Goal: Understand process/instructions: Learn about a topic

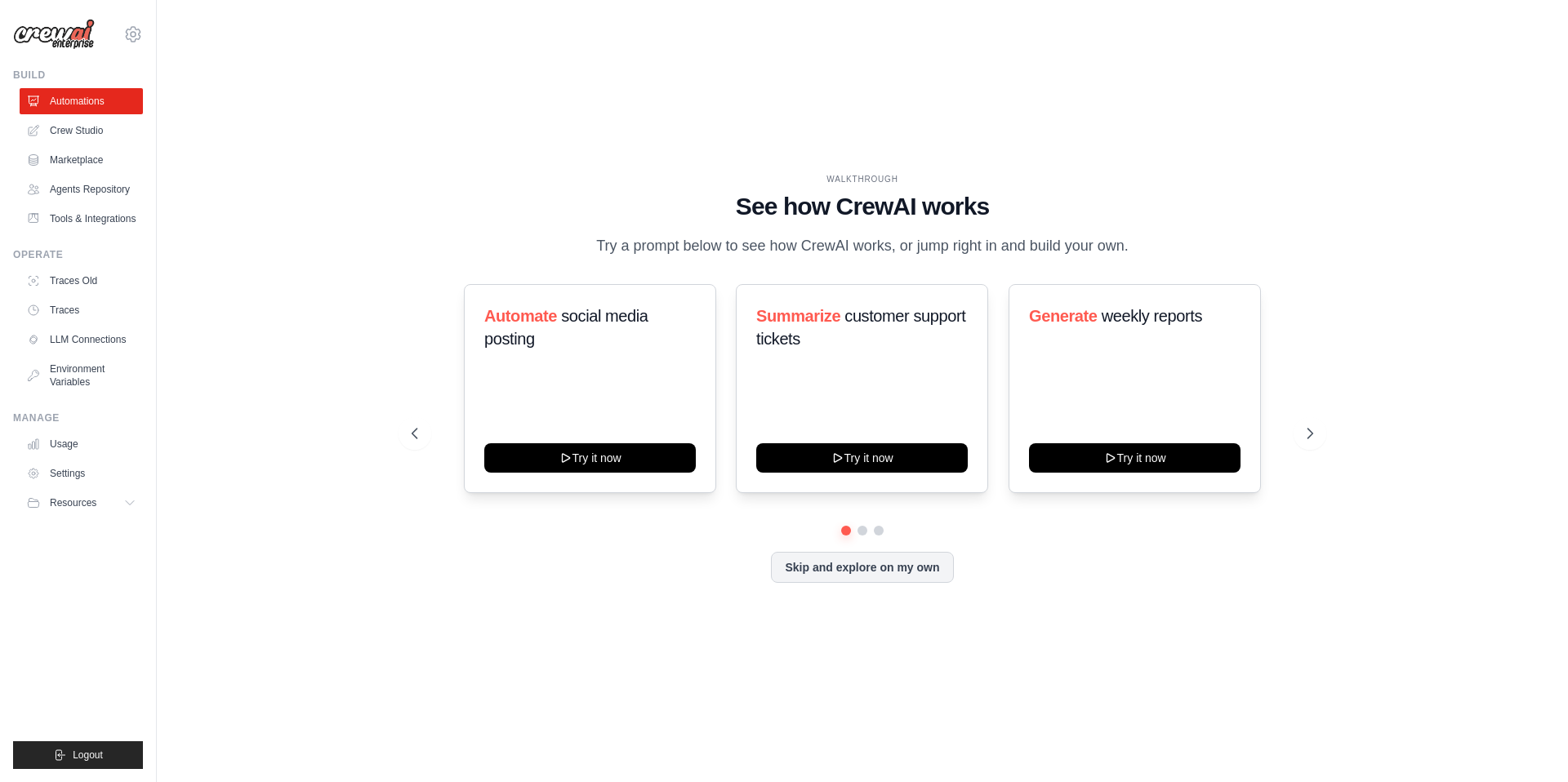
click at [826, 202] on h1 "See how CrewAI works" at bounding box center [862, 206] width 901 height 30
click at [1311, 432] on icon at bounding box center [1311, 433] width 16 height 16
click at [1310, 432] on icon at bounding box center [1311, 433] width 16 height 16
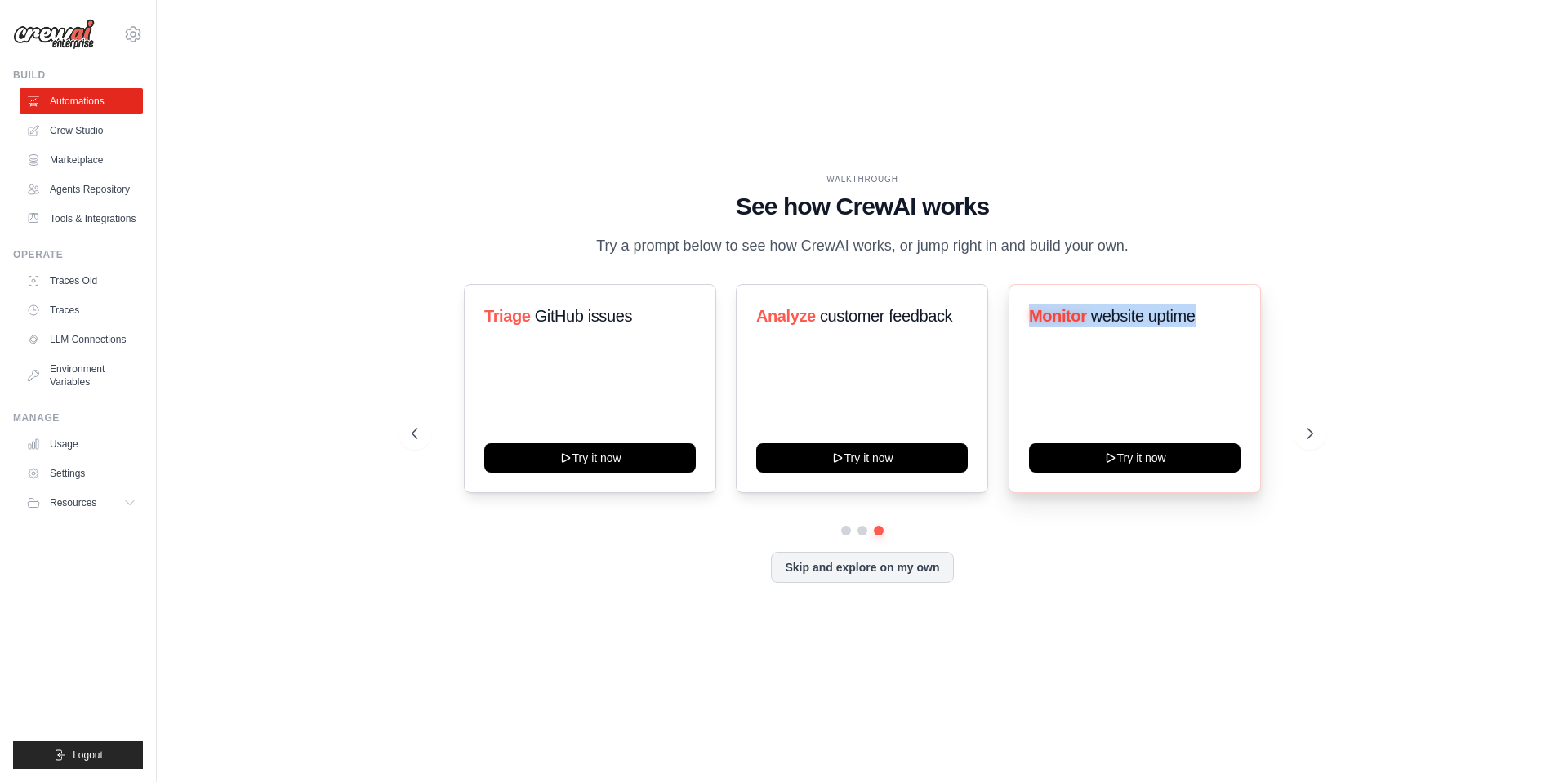
drag, startPoint x: 1198, startPoint y: 311, endPoint x: 1023, endPoint y: 310, distance: 175.0
click at [1024, 310] on div "Monitor website uptime Try it now" at bounding box center [1135, 388] width 252 height 209
copy h3 "Monitor website uptime"
click at [1120, 462] on button "Try it now" at bounding box center [1135, 456] width 211 height 30
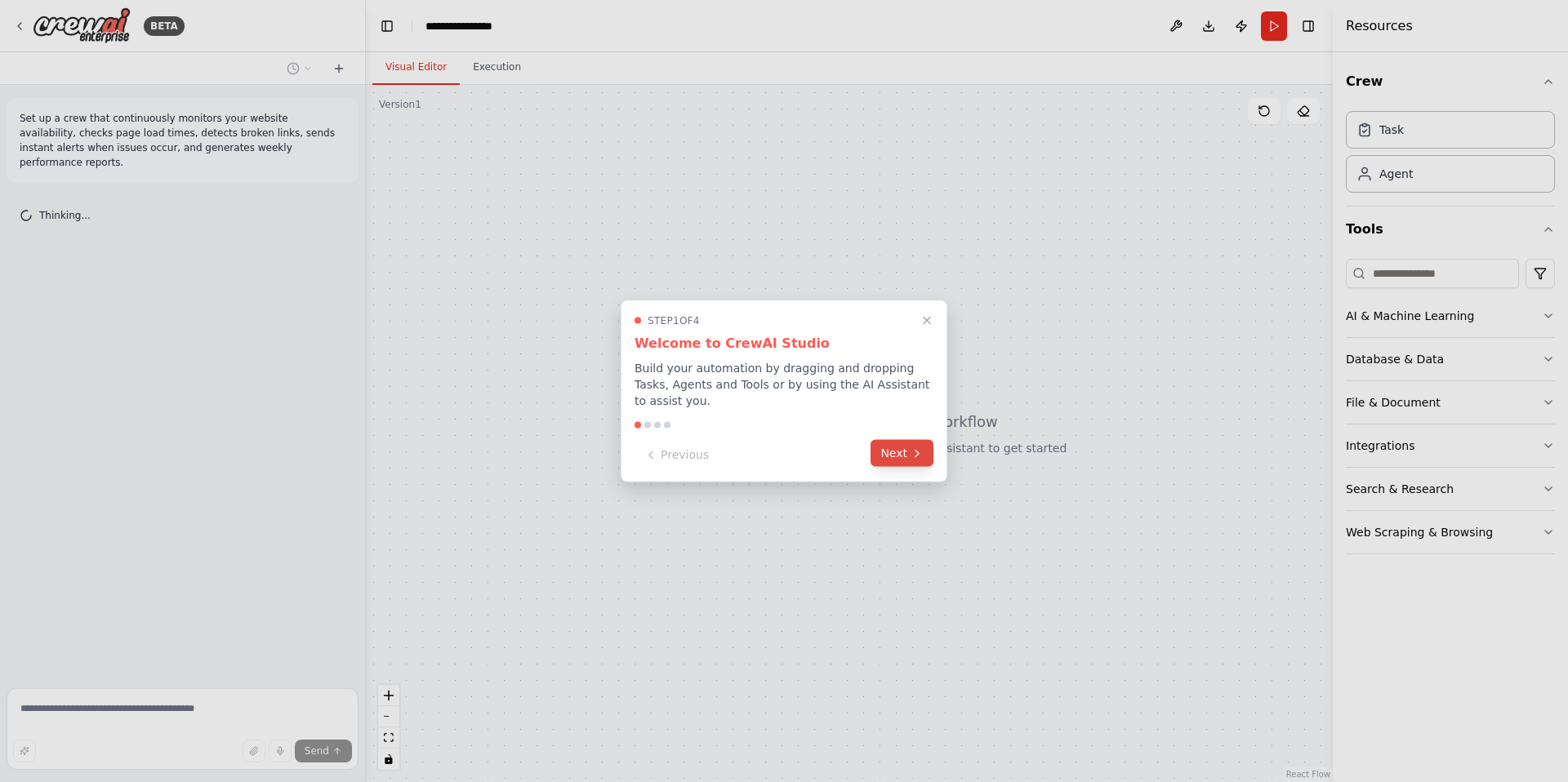
click at [902, 452] on button "Next" at bounding box center [902, 453] width 63 height 27
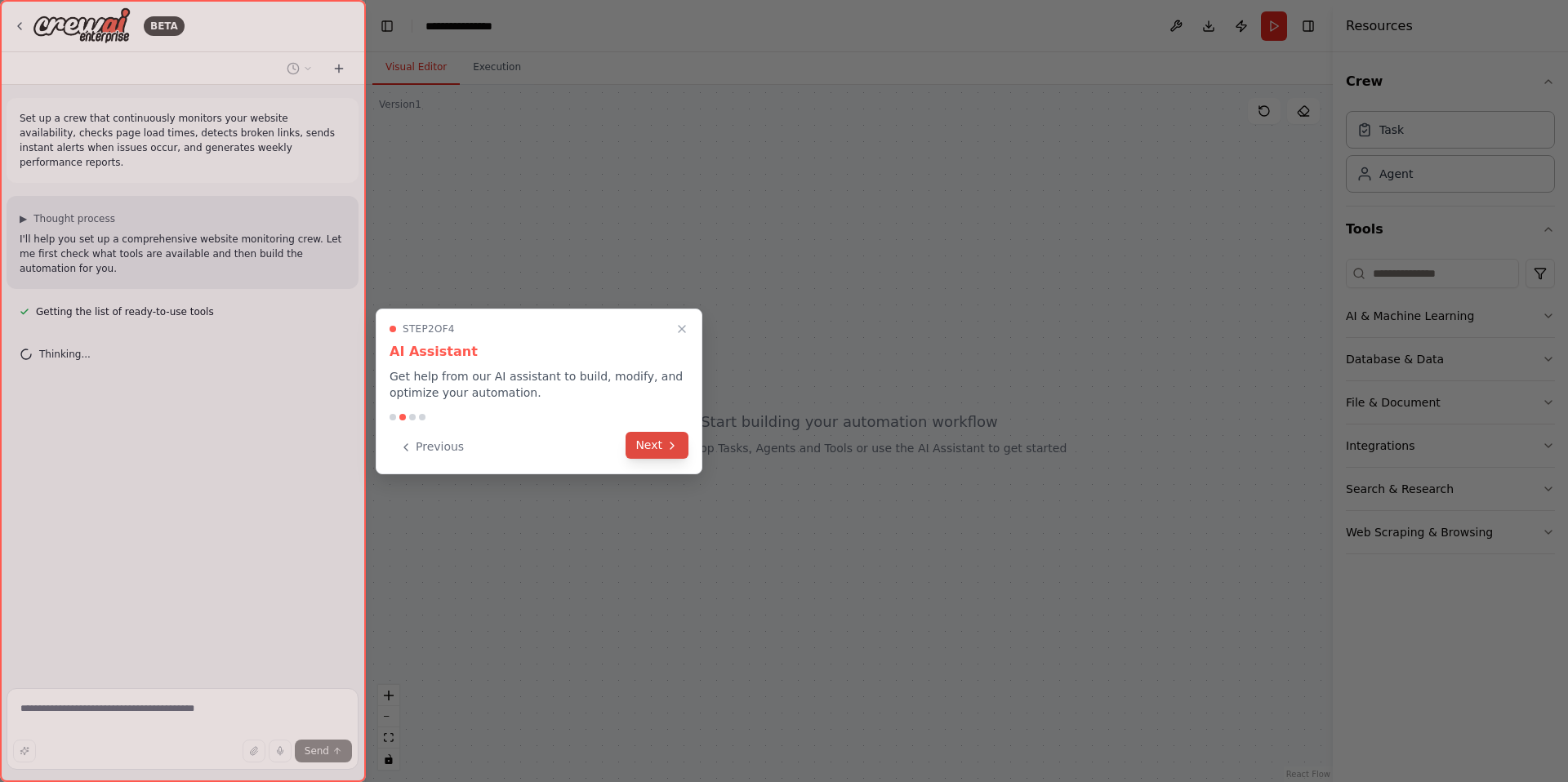
click at [672, 448] on icon at bounding box center [673, 446] width 13 height 13
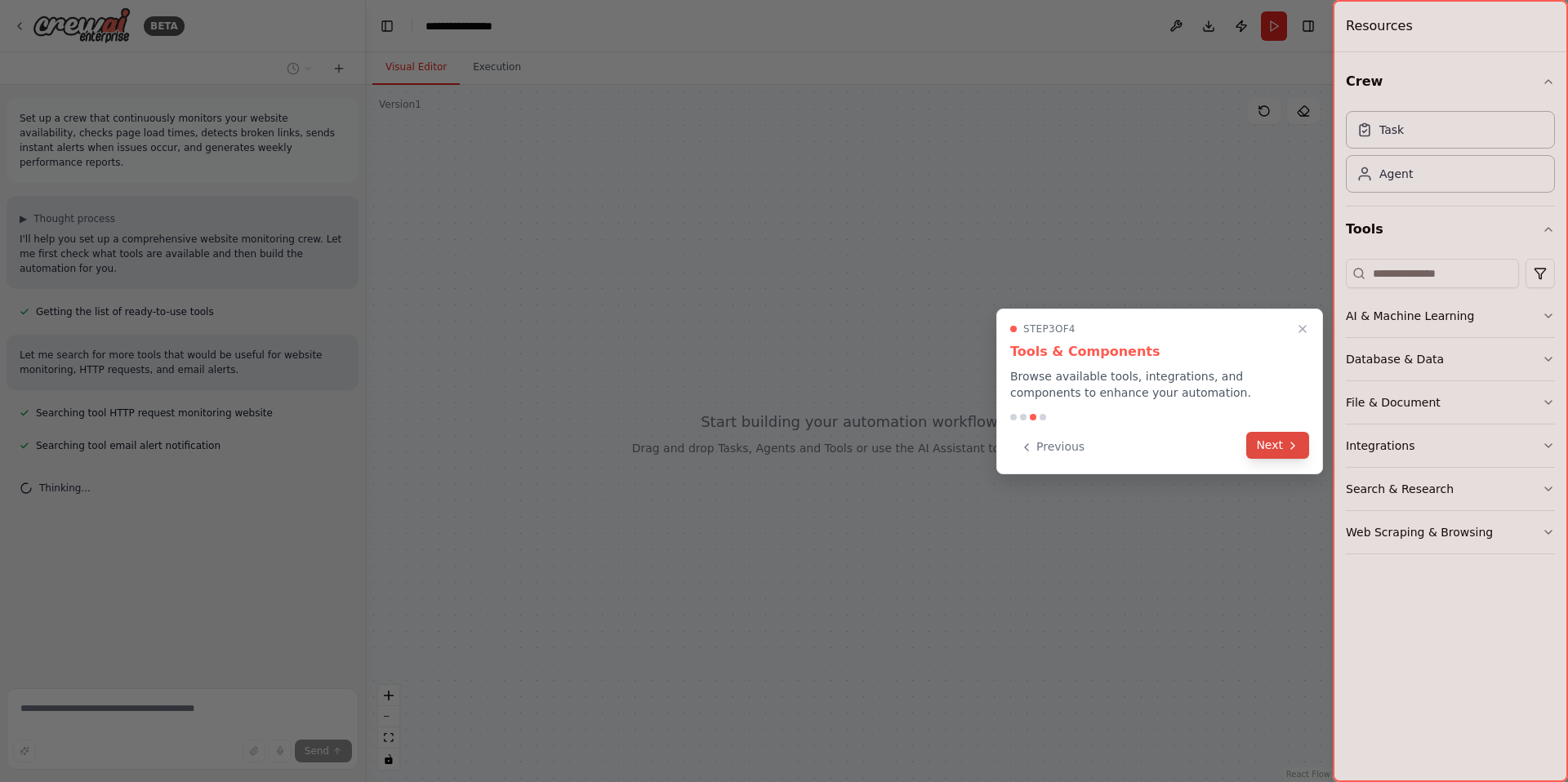
click at [1291, 444] on icon at bounding box center [1293, 446] width 13 height 13
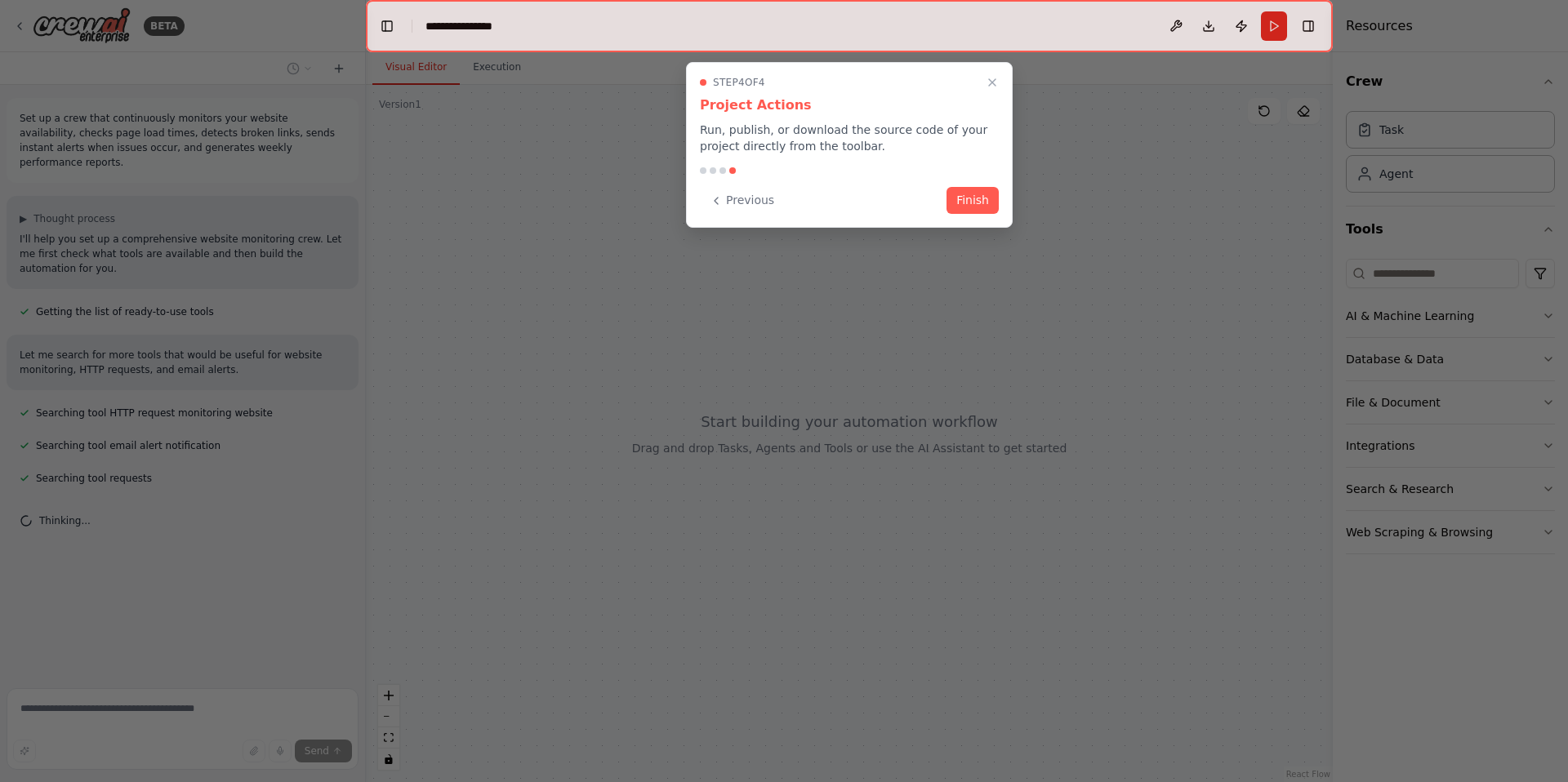
click at [980, 195] on button "Finish" at bounding box center [972, 200] width 52 height 27
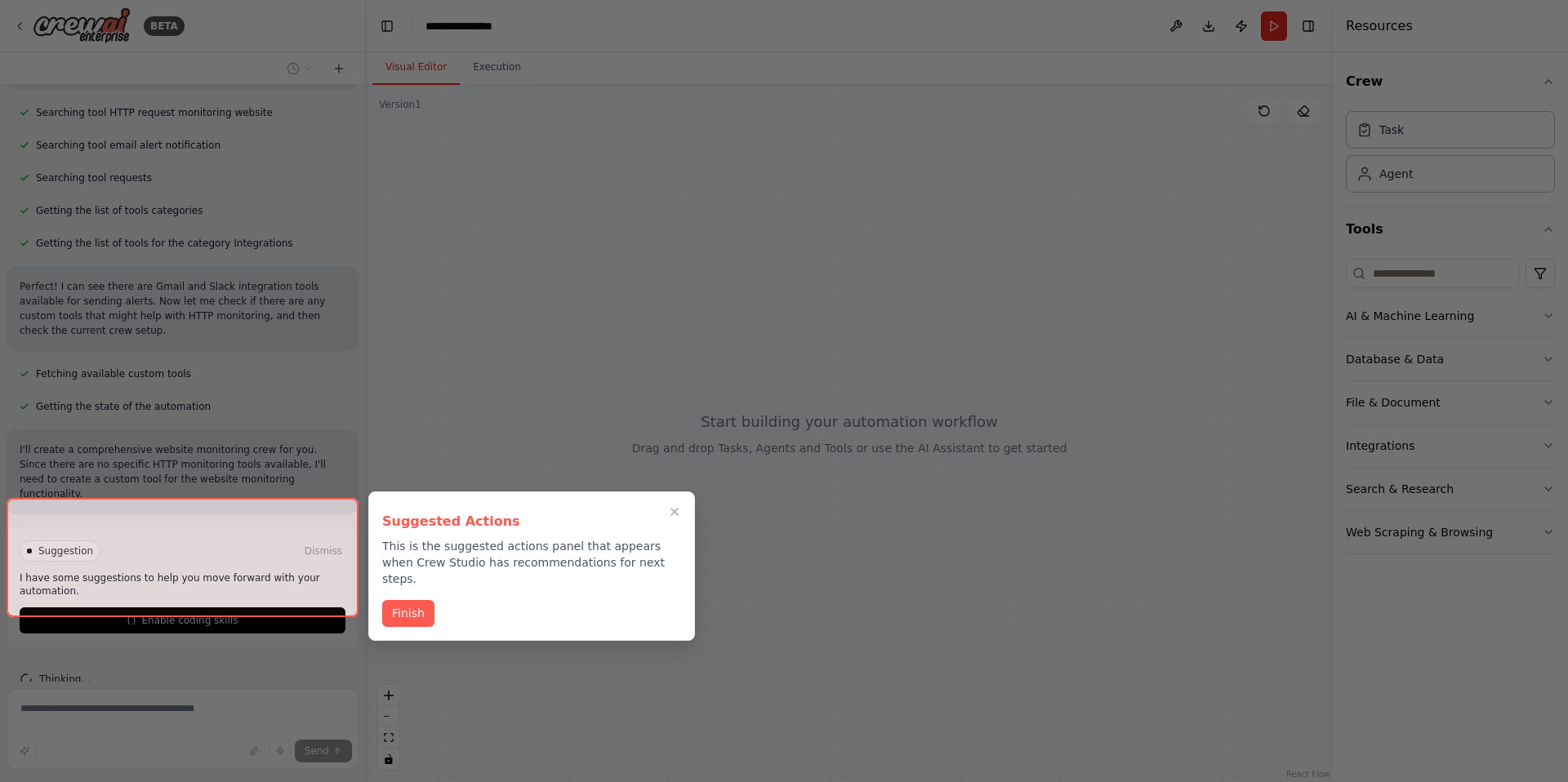
scroll to position [315, 0]
drag, startPoint x: 465, startPoint y: 552, endPoint x: 617, endPoint y: 552, distance: 152.0
click at [617, 552] on p "This is the suggested actions panel that appears when Crew Studio has recommend…" at bounding box center [532, 562] width 299 height 49
click at [643, 558] on p "This is the suggested actions panel that appears when Crew Studio has recommend…" at bounding box center [532, 562] width 299 height 49
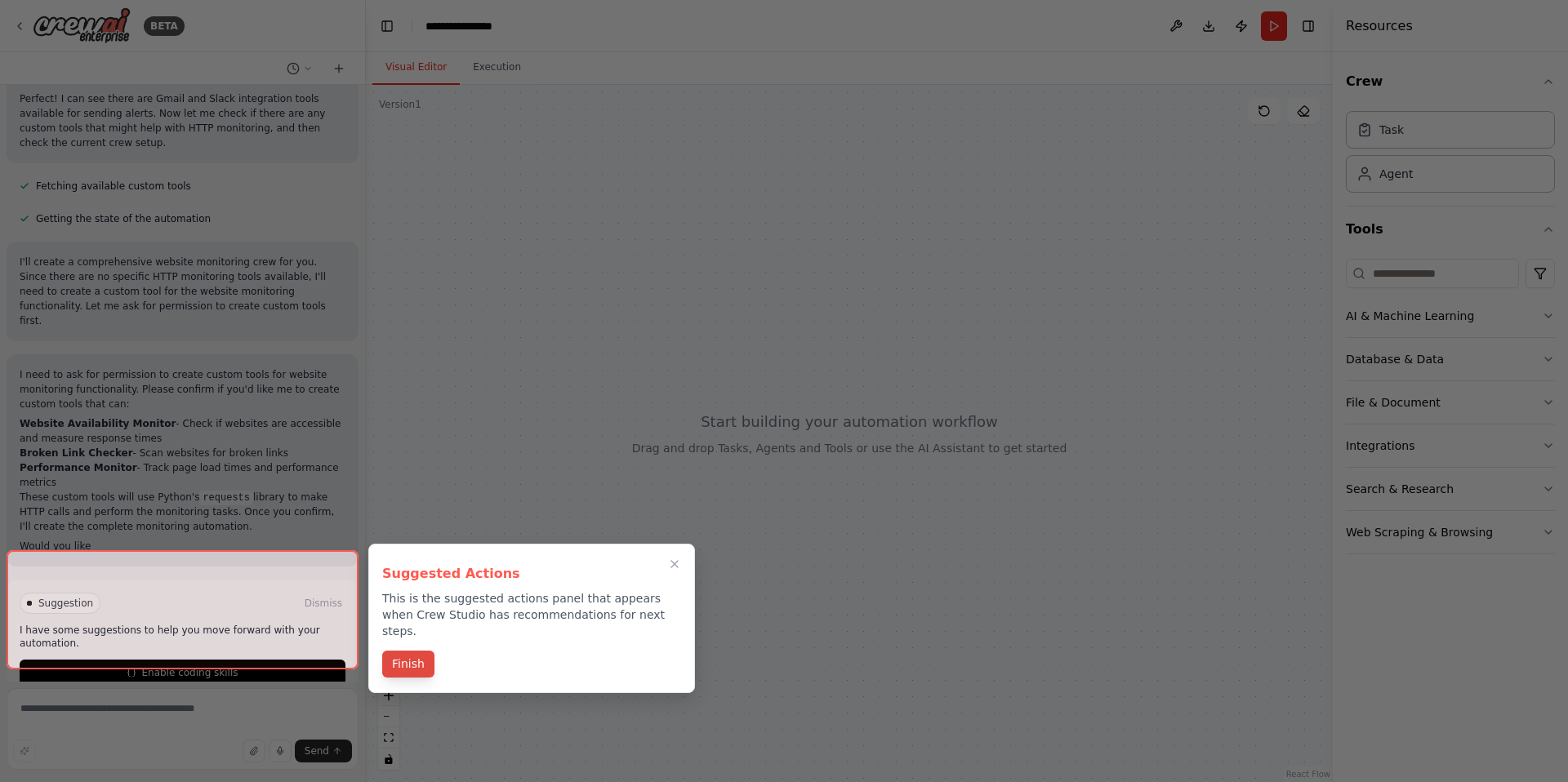
scroll to position [489, 0]
click at [414, 651] on button "Finish" at bounding box center [408, 664] width 52 height 27
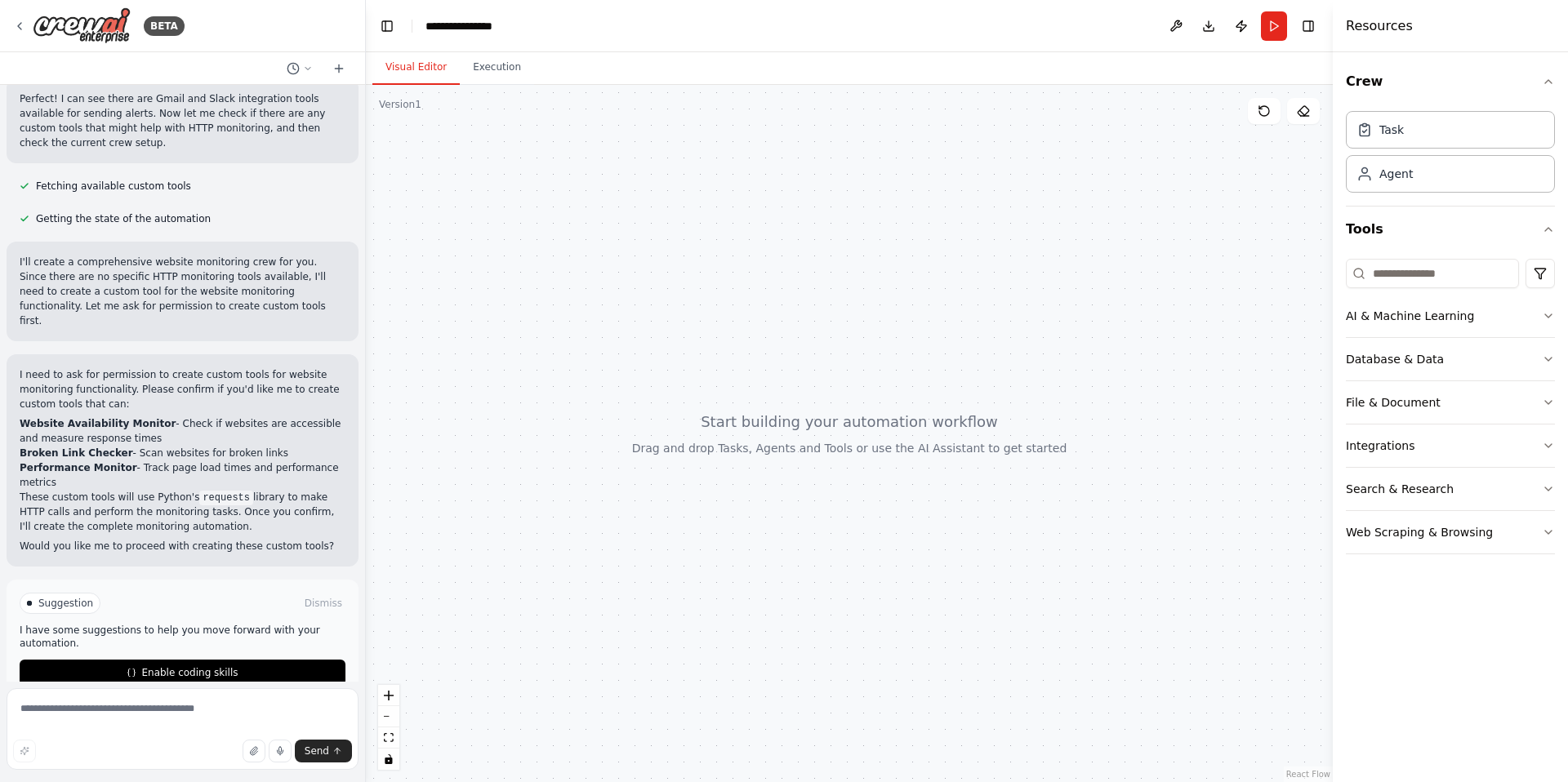
click at [114, 624] on p "I have some suggestions to help you move forward with your automation." at bounding box center [183, 636] width 326 height 26
click at [161, 666] on span "Enable coding skills" at bounding box center [189, 672] width 96 height 13
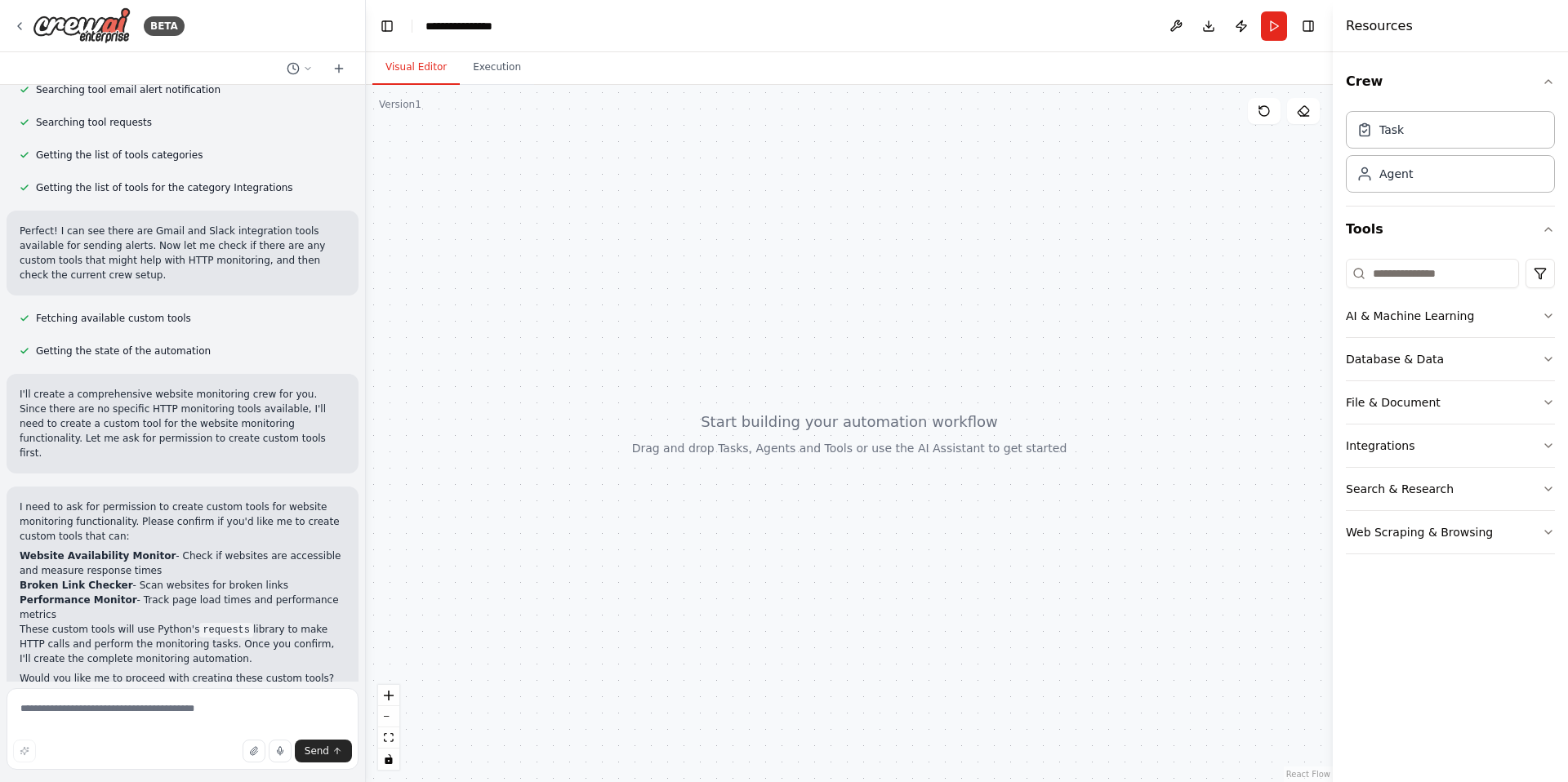
scroll to position [409, 0]
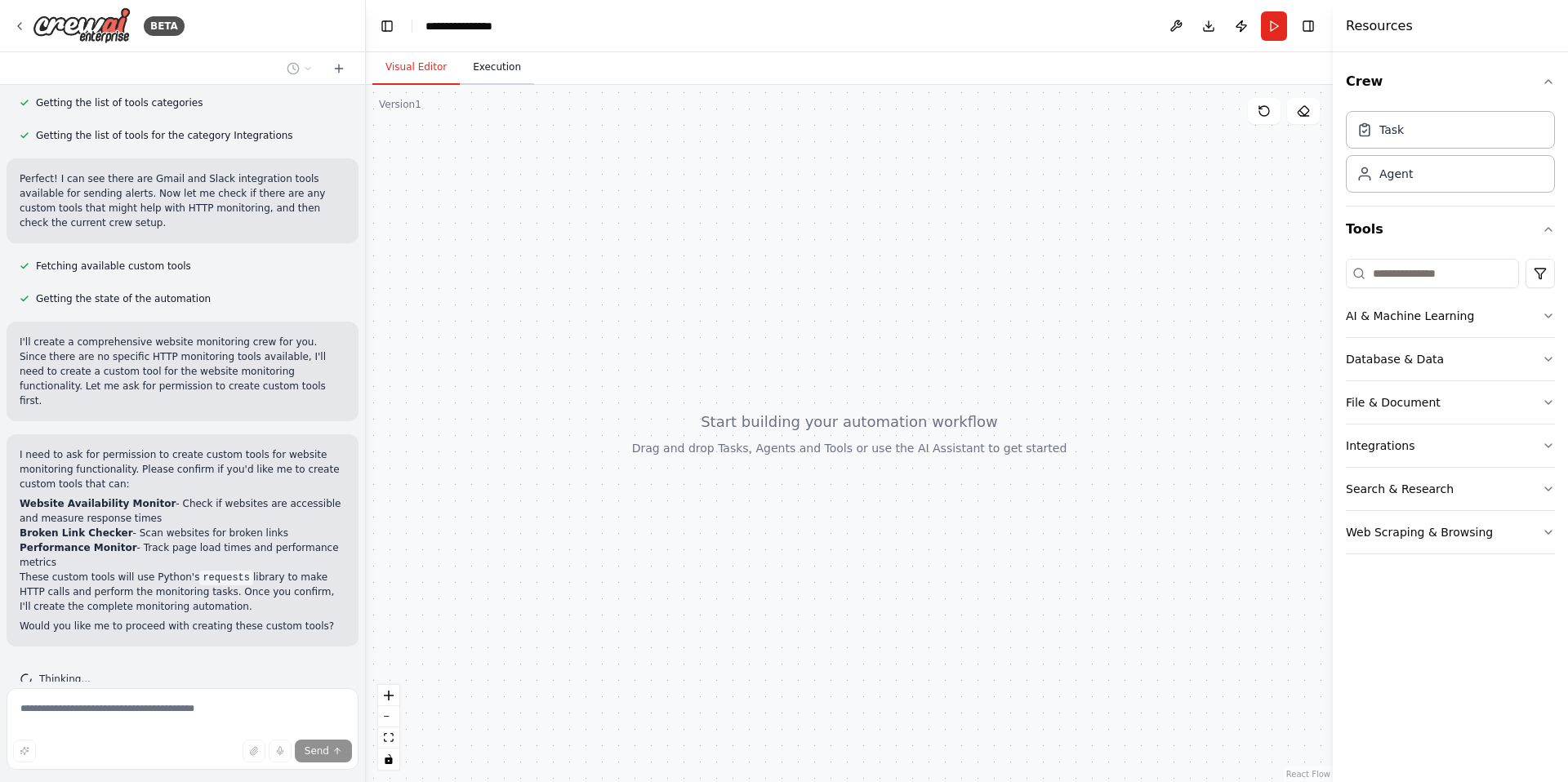
click at [484, 78] on button "Execution" at bounding box center [497, 68] width 74 height 34
click at [414, 77] on button "Visual Editor" at bounding box center [416, 68] width 88 height 34
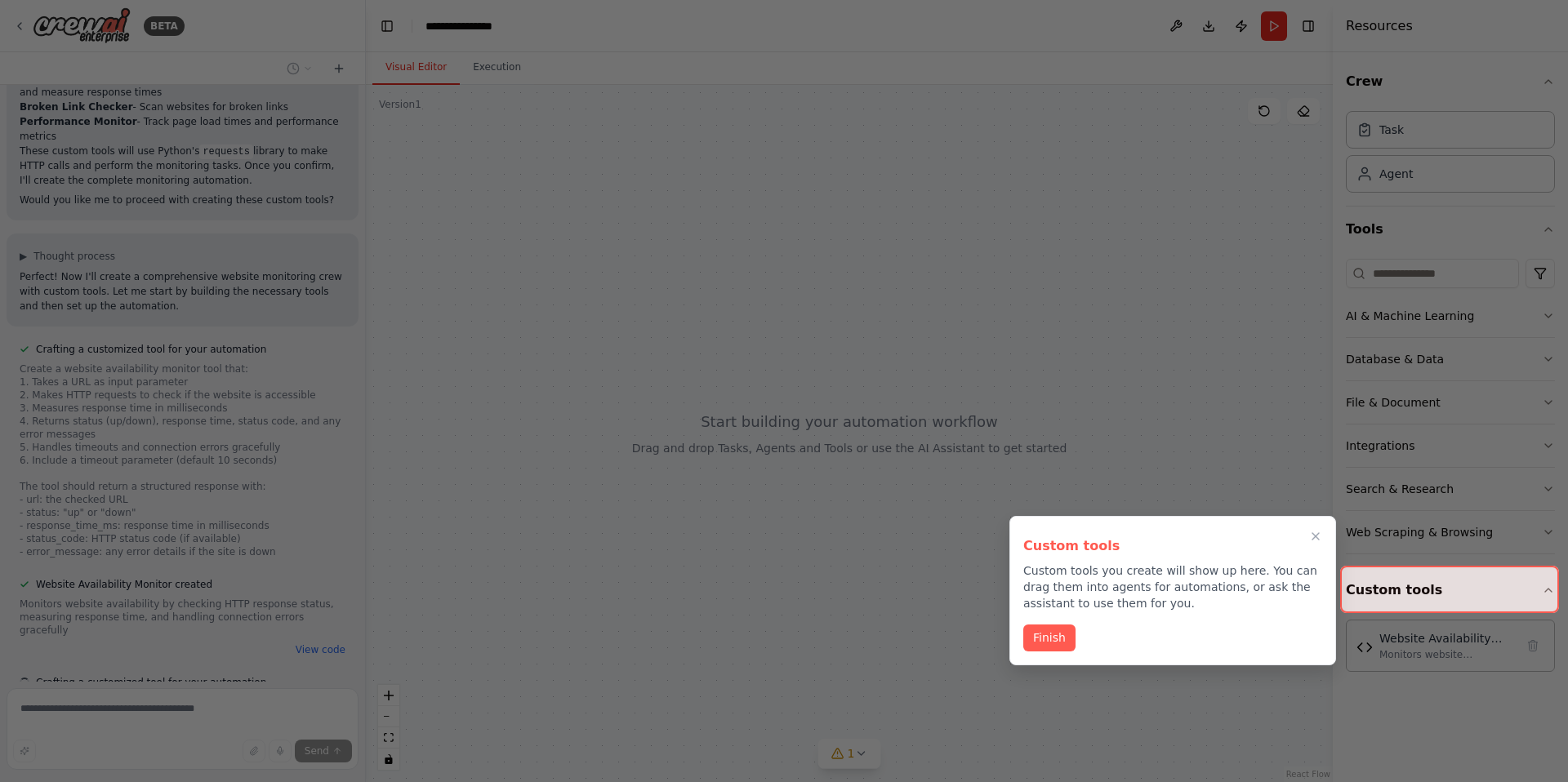
scroll to position [1083, 0]
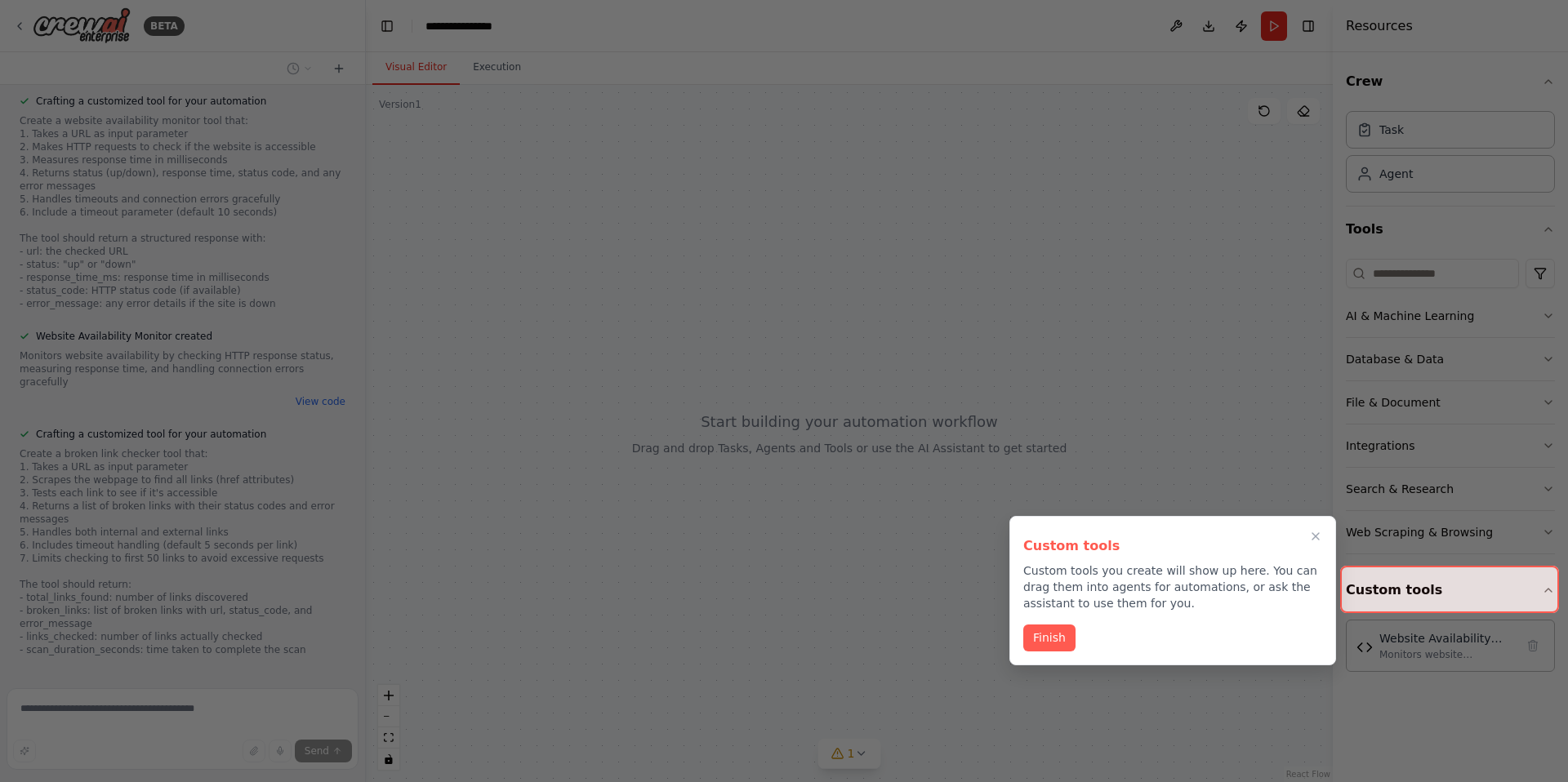
click at [1083, 557] on div "Custom tools Custom tools you create will show up here. You can drag them into …" at bounding box center [1173, 571] width 299 height 82
drag, startPoint x: 1021, startPoint y: 544, endPoint x: 1177, endPoint y: 574, distance: 158.9
click at [1178, 575] on div "Custom tools Custom tools you create will show up here. You can drag them into …" at bounding box center [1172, 591] width 327 height 150
click at [1176, 573] on p "Custom tools you create will show up here. You can drag them into agents for au…" at bounding box center [1173, 587] width 299 height 49
drag, startPoint x: 1094, startPoint y: 571, endPoint x: 1228, endPoint y: 571, distance: 134.0
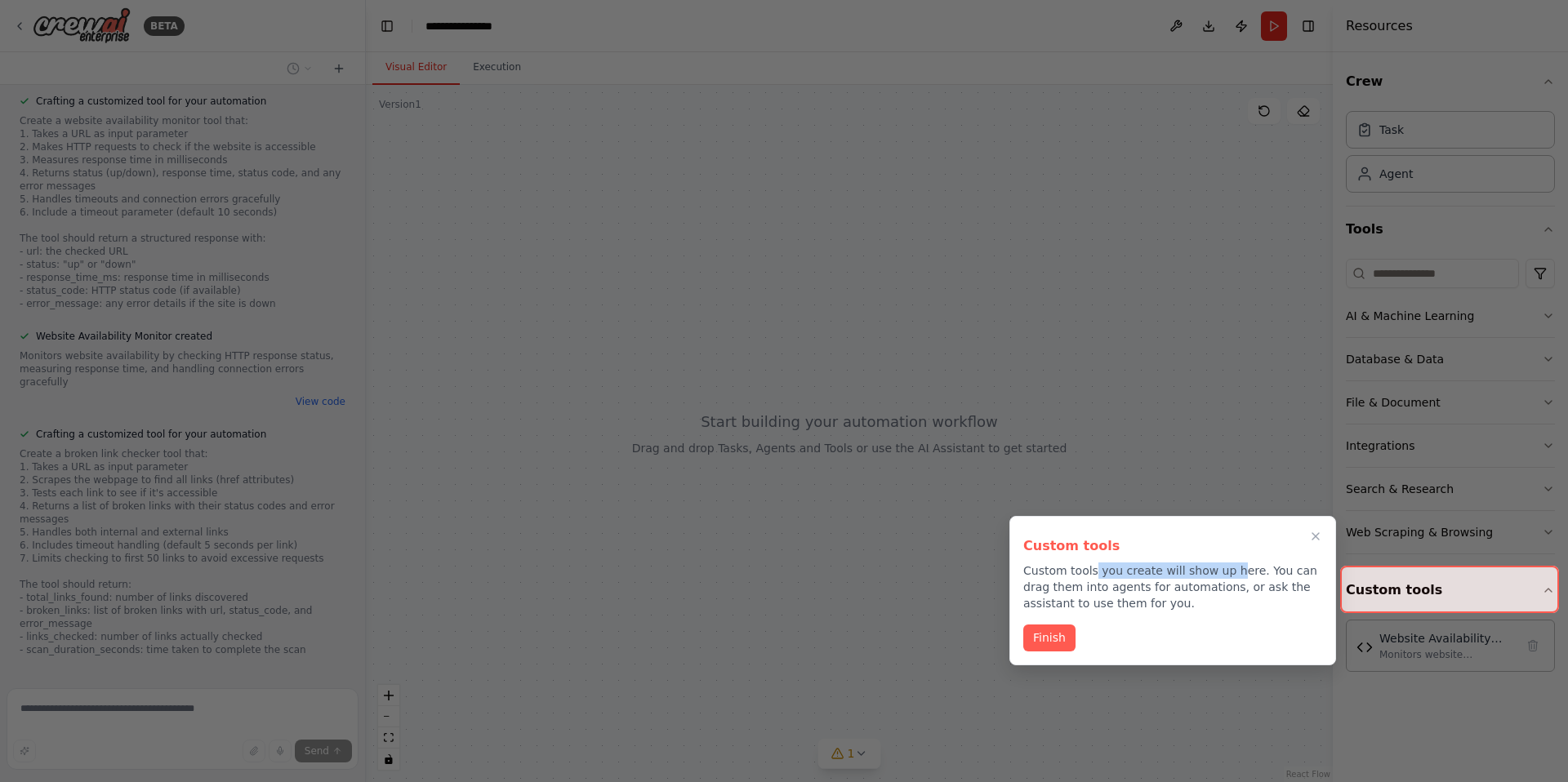
click at [1228, 571] on p "Custom tools you create will show up here. You can drag them into agents for au…" at bounding box center [1173, 587] width 299 height 49
drag, startPoint x: 1256, startPoint y: 573, endPoint x: 1314, endPoint y: 595, distance: 62.0
click at [1315, 596] on p "Custom tools you create will show up here. You can drag them into agents for au…" at bounding box center [1173, 587] width 299 height 49
click at [1289, 608] on p "Custom tools you create will show up here. You can drag them into agents for au…" at bounding box center [1173, 587] width 299 height 49
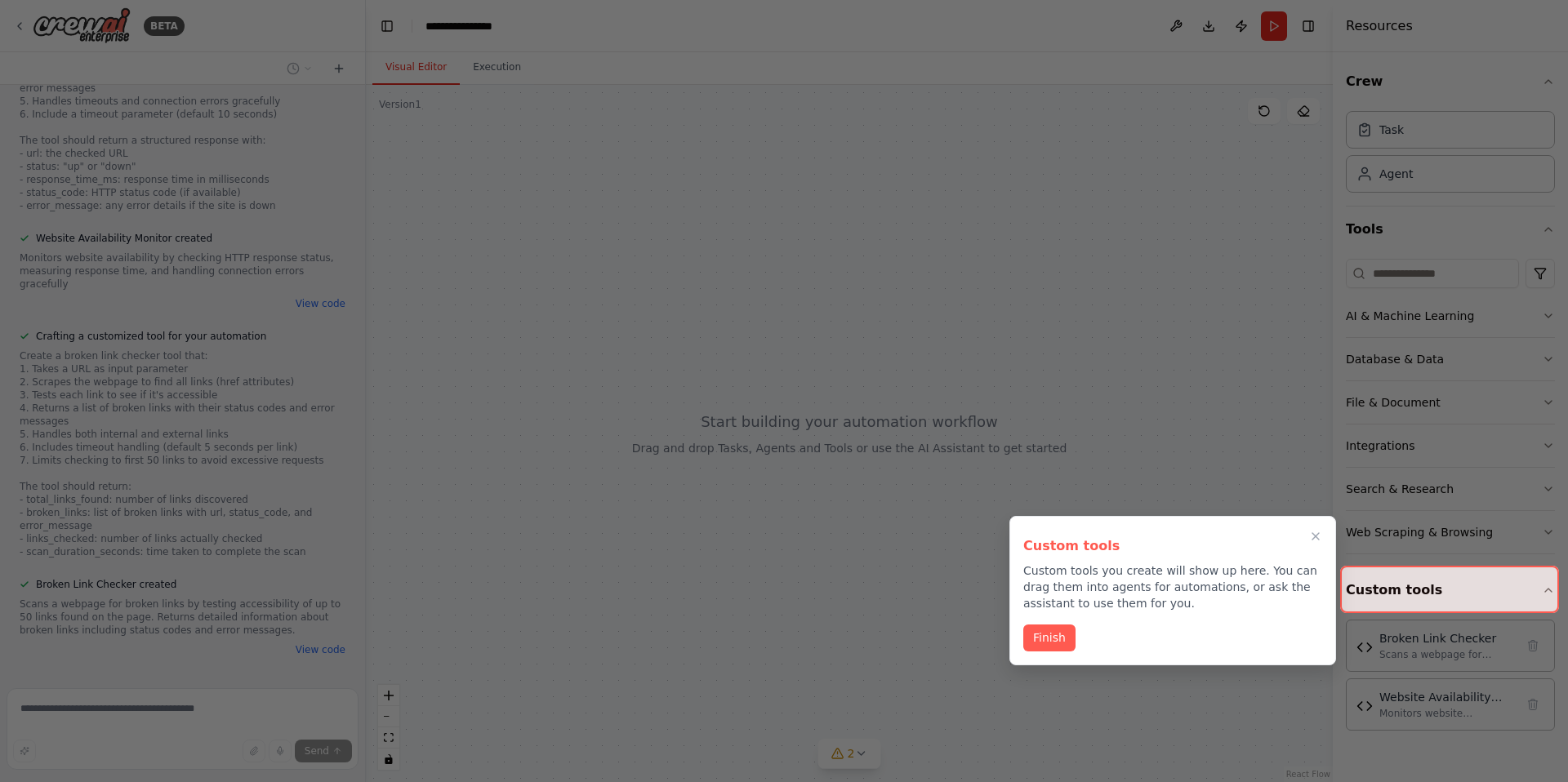
click at [1153, 595] on p "Custom tools you create will show up here. You can drag them into agents for au…" at bounding box center [1173, 587] width 299 height 49
click at [1181, 592] on p "Custom tools you create will show up here. You can drag them into agents for au…" at bounding box center [1173, 587] width 299 height 49
click at [1055, 641] on button "Finish" at bounding box center [1049, 636] width 52 height 27
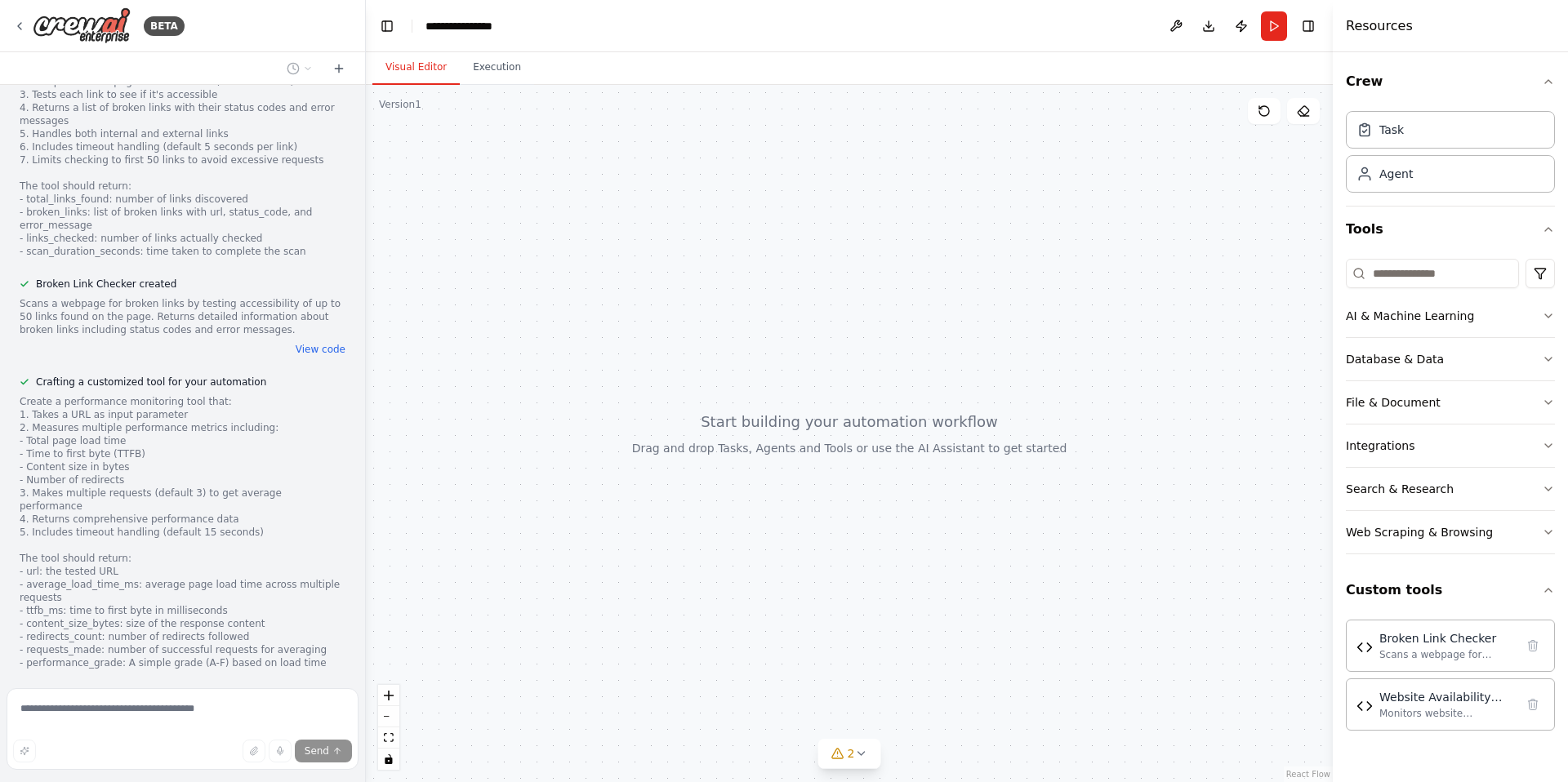
click at [169, 418] on div "Create a performance monitoring tool that: 1. Takes a URL as input parameter 2.…" at bounding box center [183, 532] width 326 height 274
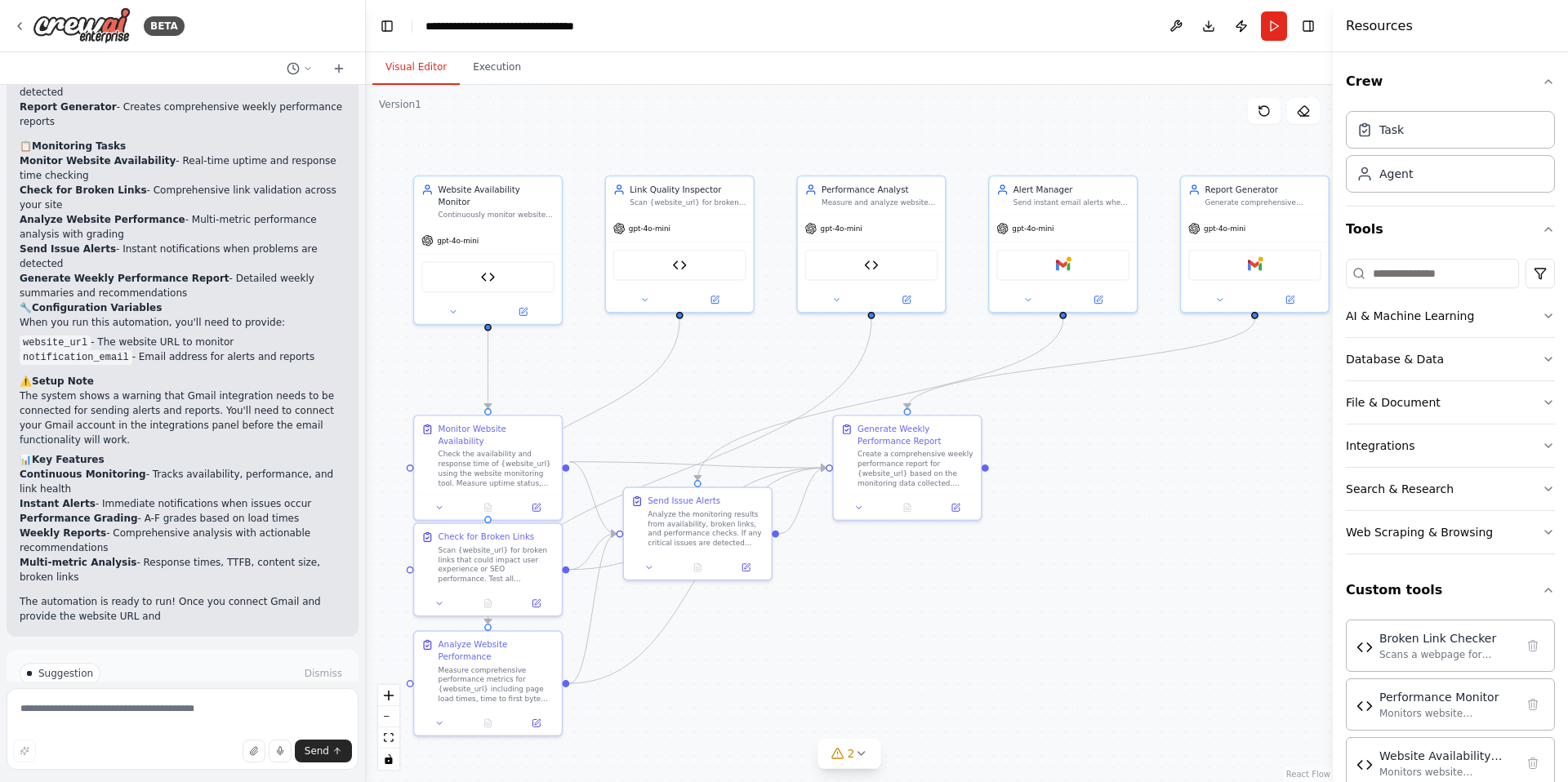
drag, startPoint x: 862, startPoint y: 455, endPoint x: 752, endPoint y: 386, distance: 129.8
click at [752, 386] on div ".deletable-edge-delete-btn { width: 20px; height: 20px; border: 0px solid #ffff…" at bounding box center [849, 433] width 967 height 697
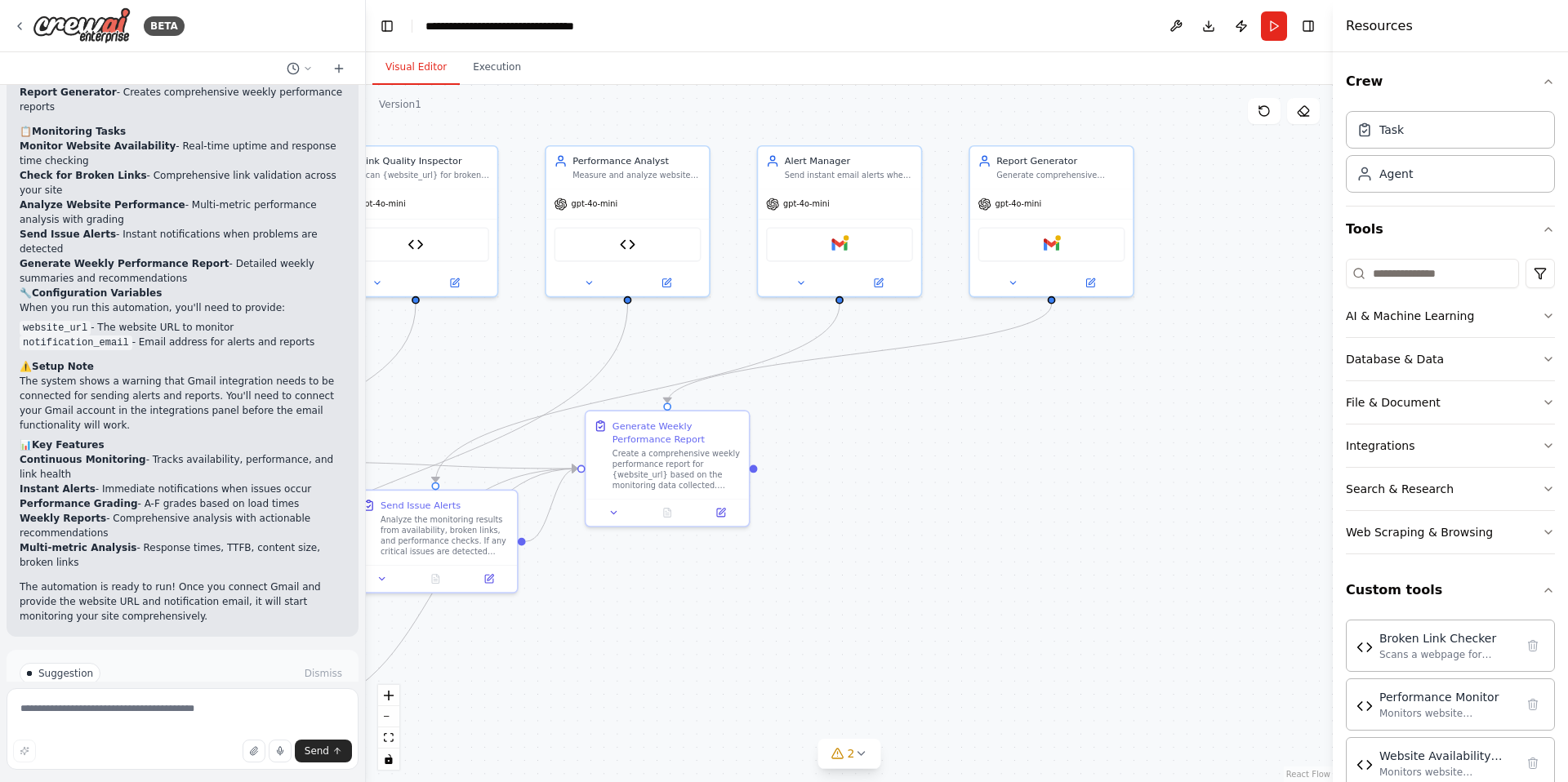
drag, startPoint x: 1201, startPoint y: 488, endPoint x: 916, endPoint y: 489, distance: 285.0
click at [916, 489] on div ".deletable-edge-delete-btn { width: 20px; height: 20px; border: 0px solid #ffff…" at bounding box center [849, 433] width 967 height 697
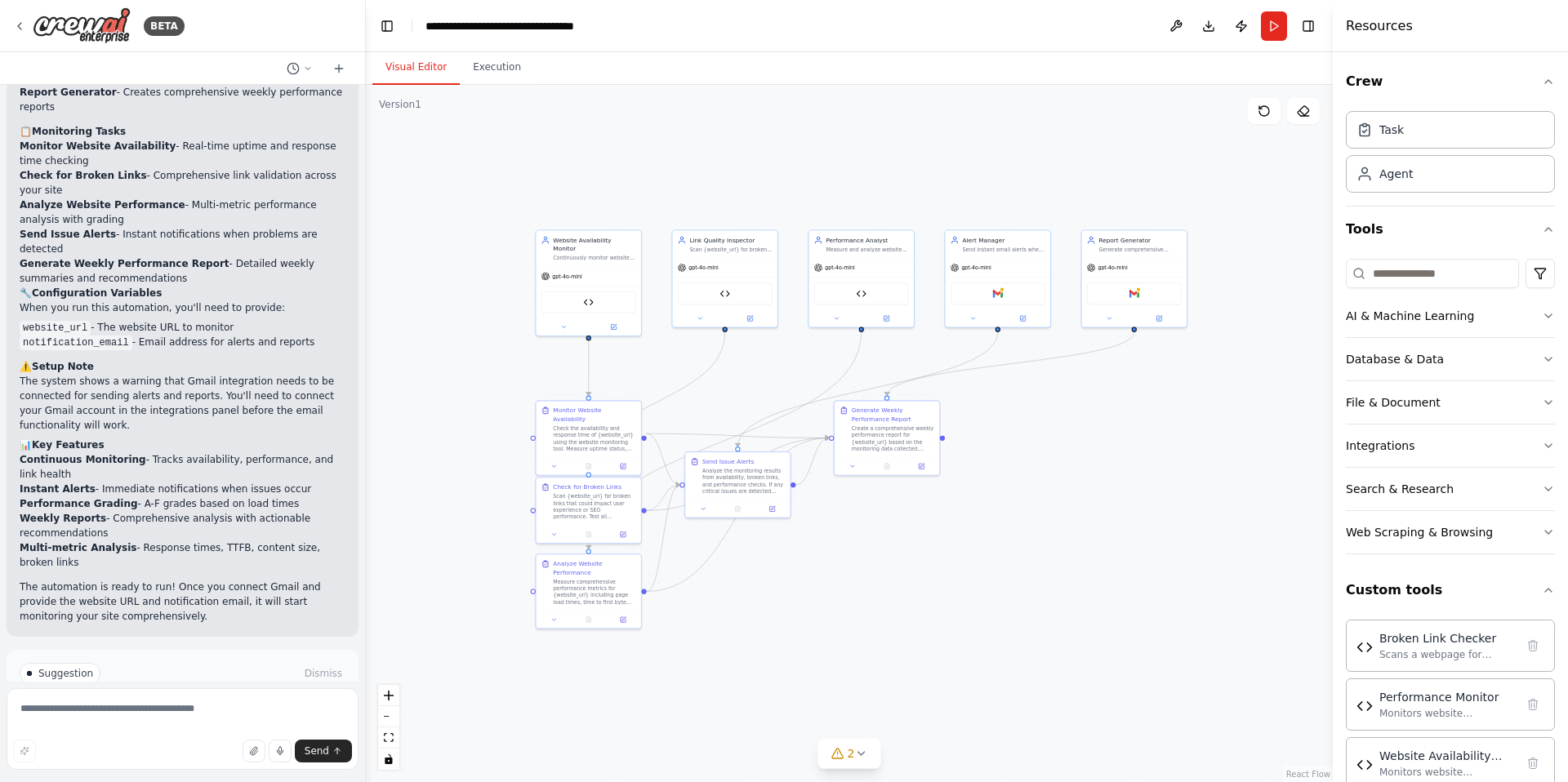
drag, startPoint x: 854, startPoint y: 485, endPoint x: 894, endPoint y: 573, distance: 96.7
click at [896, 574] on div ".deletable-edge-delete-btn { width: 20px; height: 20px; border: 0px solid #ffff…" at bounding box center [849, 433] width 967 height 697
click at [1432, 318] on div "AI & Machine Learning" at bounding box center [1410, 315] width 129 height 16
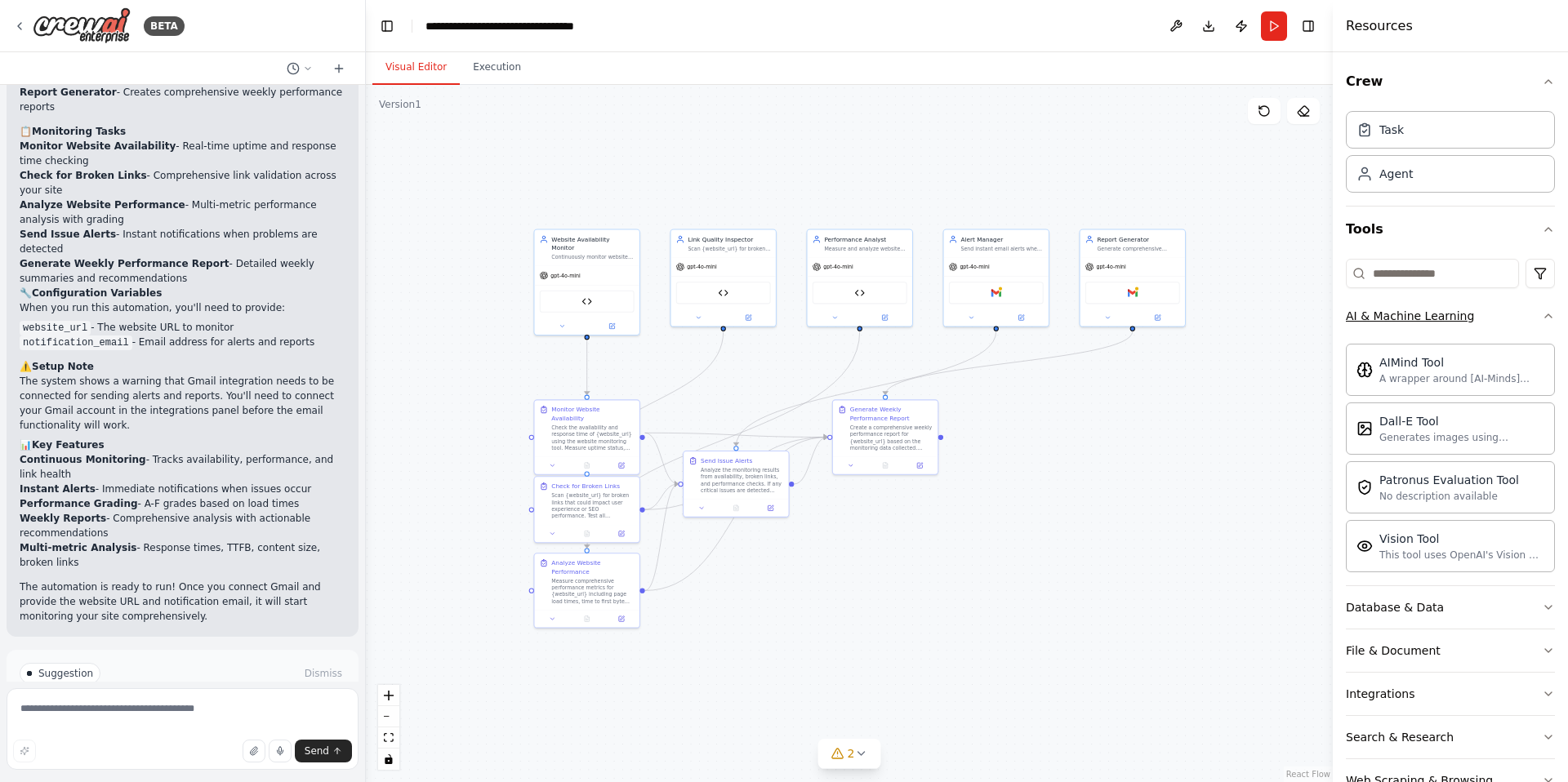
click at [1437, 316] on div "AI & Machine Learning" at bounding box center [1410, 315] width 129 height 16
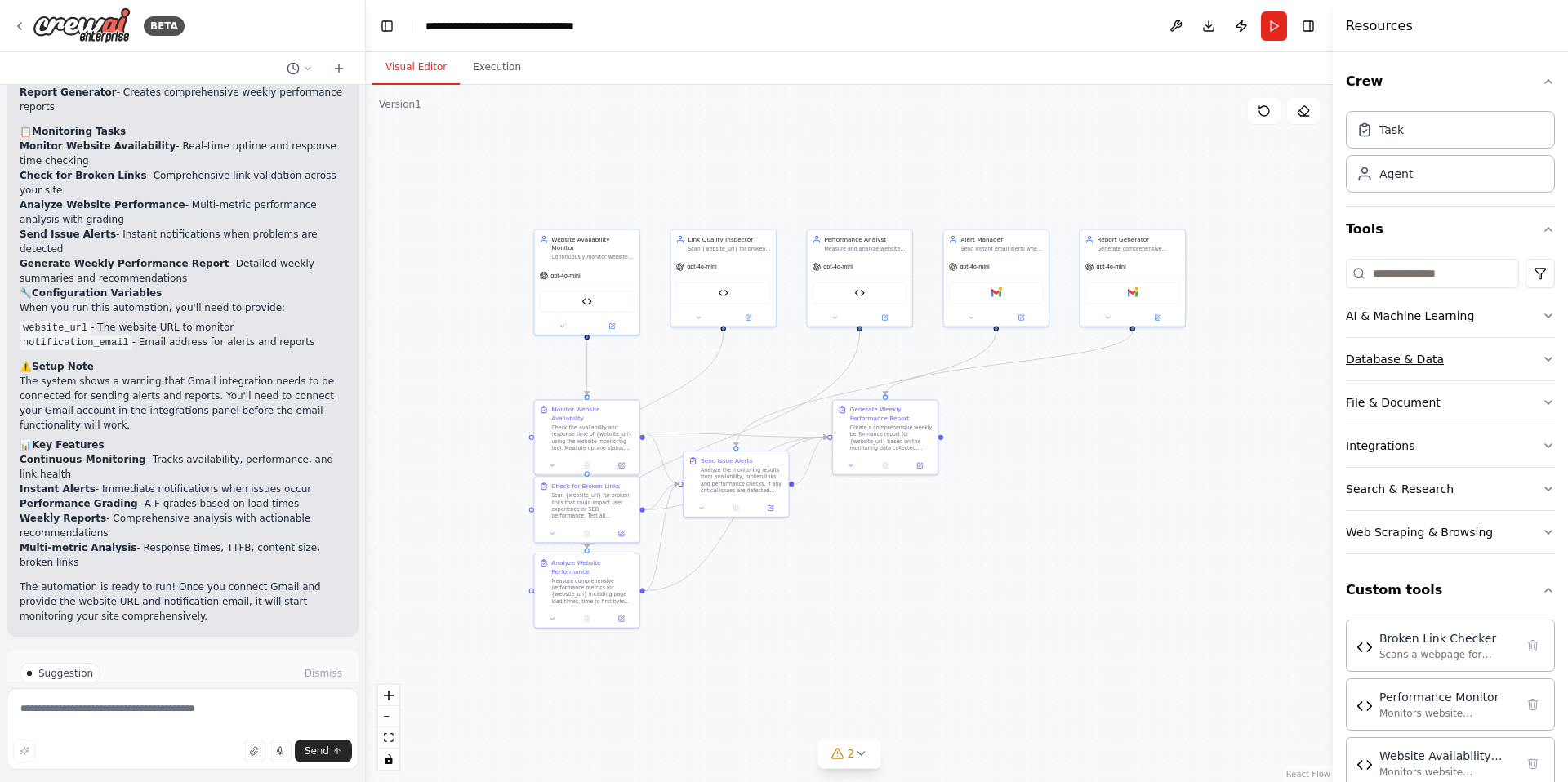
click at [1414, 359] on div "Database & Data" at bounding box center [1395, 359] width 98 height 16
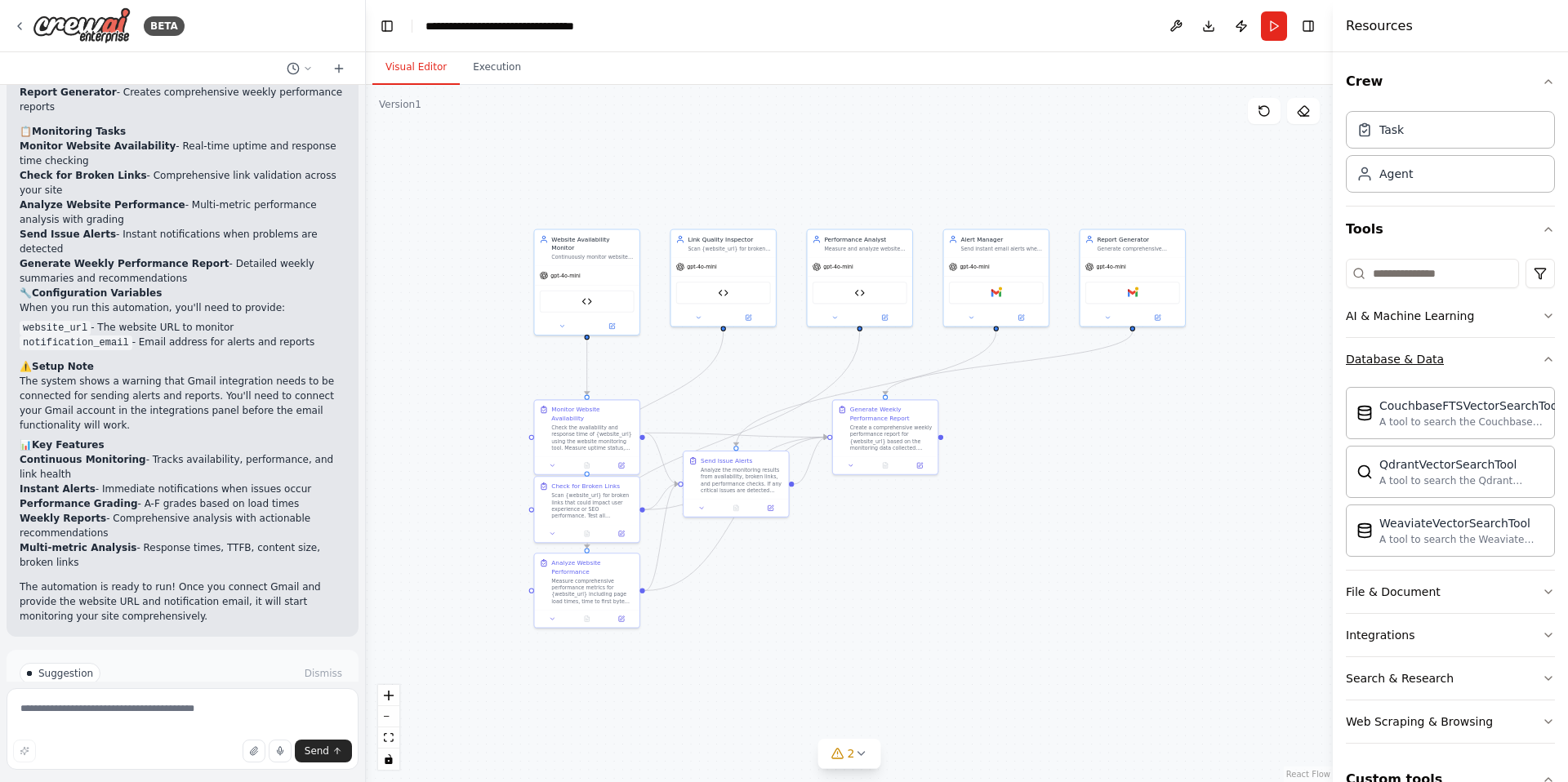
click at [1423, 357] on div "Database & Data" at bounding box center [1395, 359] width 98 height 16
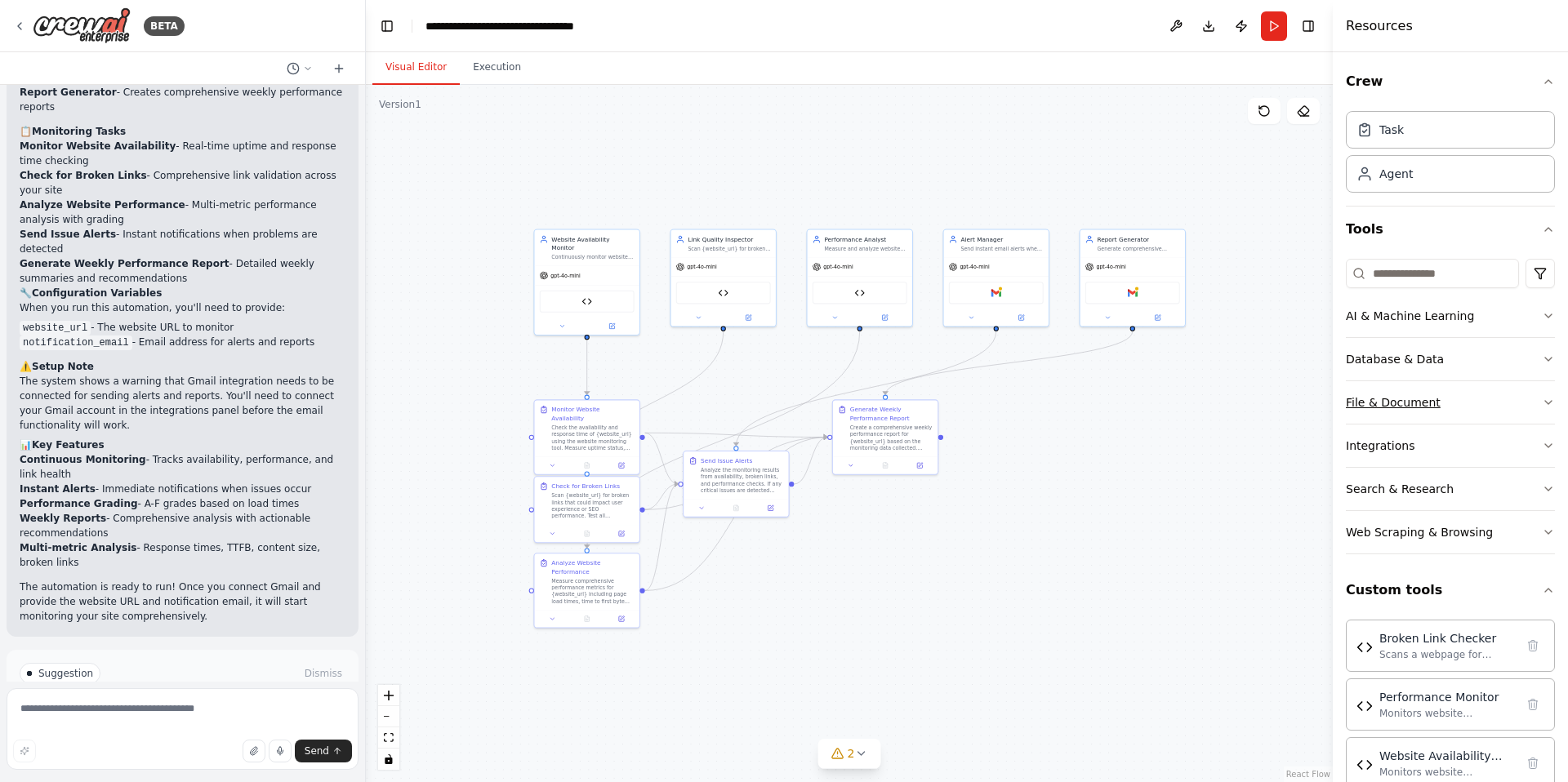
click at [1420, 397] on div "File & Document" at bounding box center [1393, 402] width 94 height 16
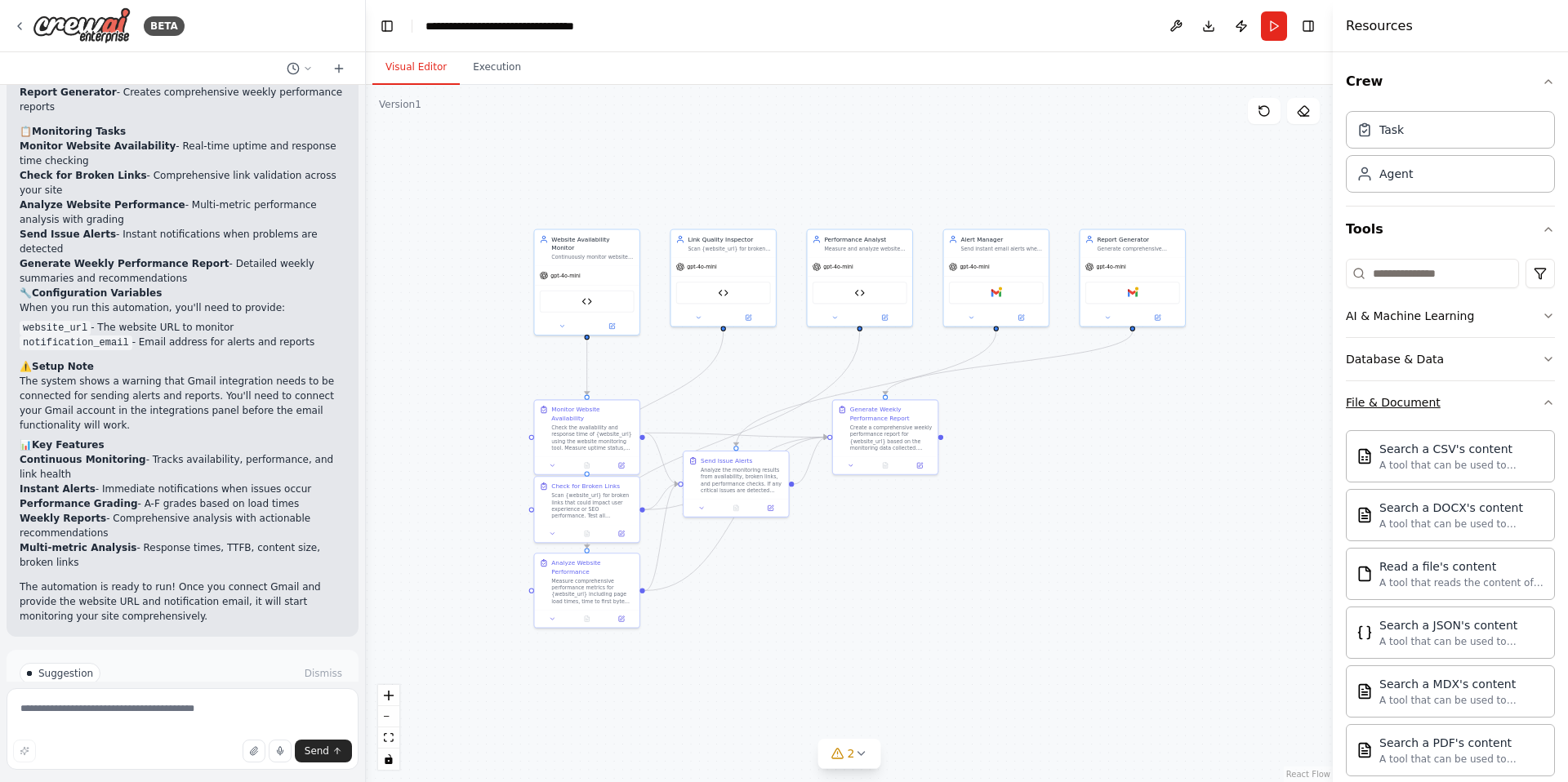
click at [1426, 399] on div "File & Document" at bounding box center [1393, 402] width 94 height 16
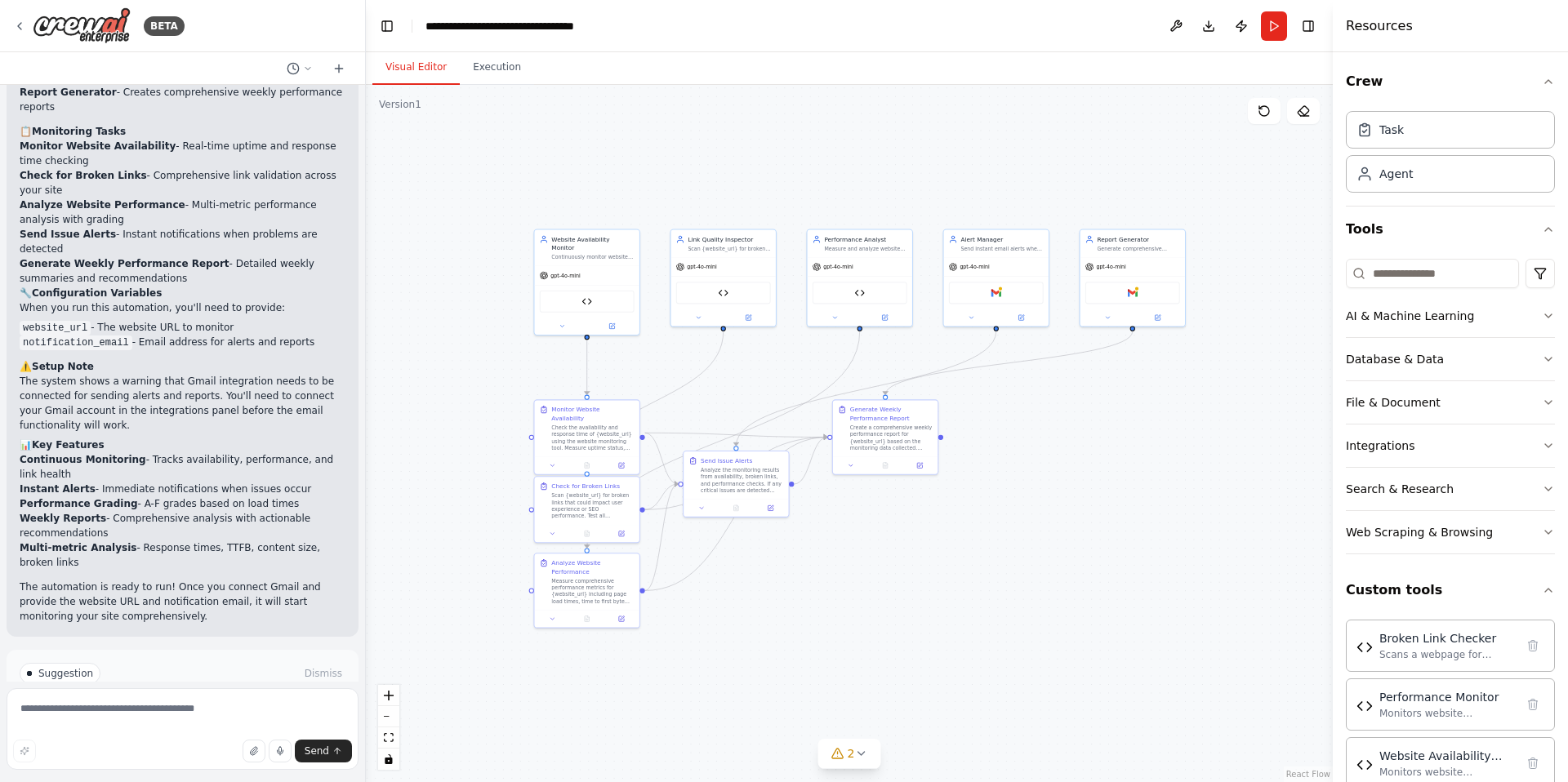
click at [1062, 438] on div ".deletable-edge-delete-btn { width: 20px; height: 20px; border: 0px solid #ffff…" at bounding box center [849, 433] width 967 height 697
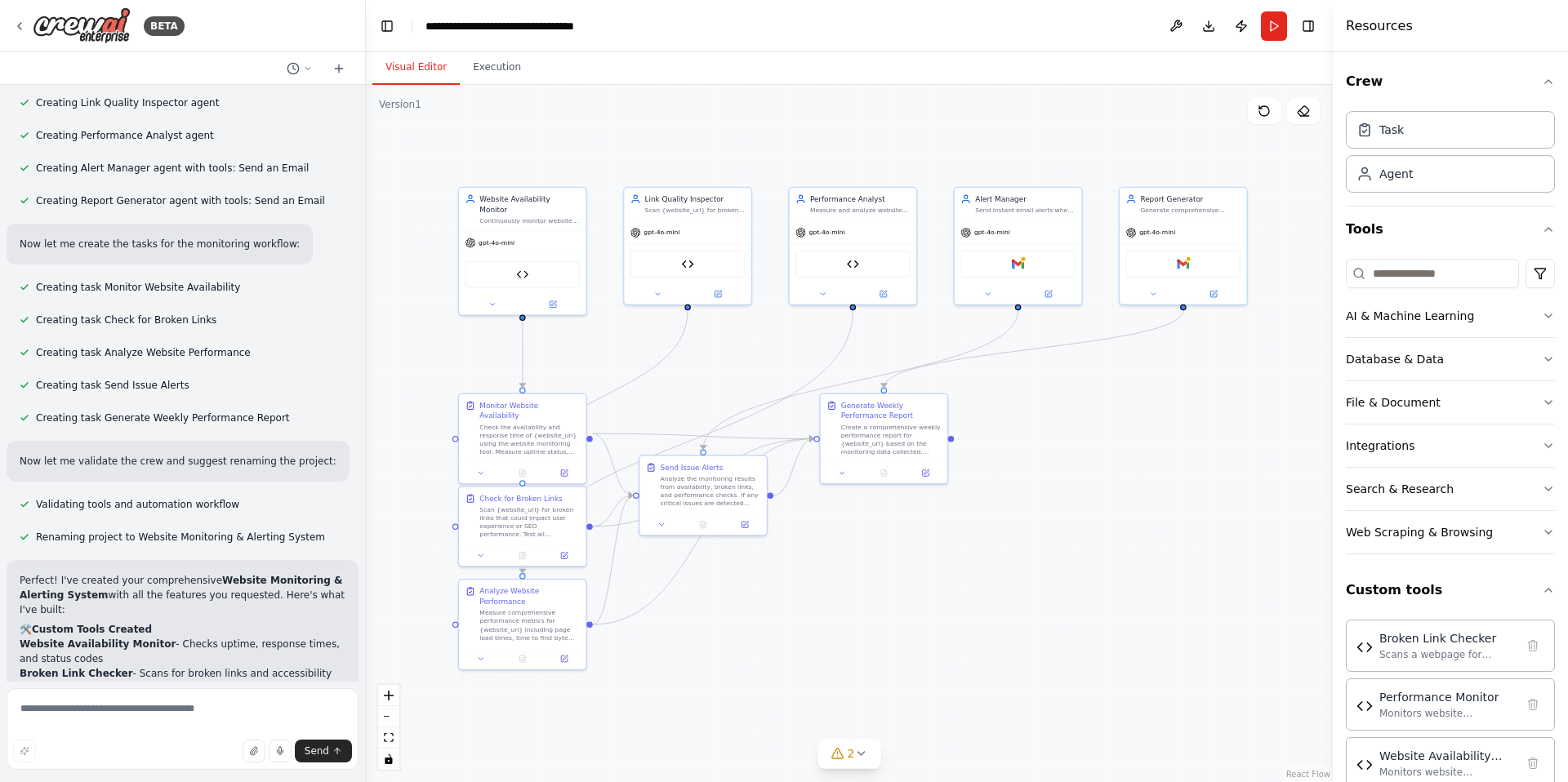
drag, startPoint x: 1105, startPoint y: 151, endPoint x: 1073, endPoint y: 141, distance: 33.5
click at [1073, 142] on div ".deletable-edge-delete-btn { width: 20px; height: 20px; border: 0px solid #ffff…" at bounding box center [849, 433] width 967 height 697
click at [1064, 33] on header "**********" at bounding box center [849, 26] width 967 height 52
